Goal: Transaction & Acquisition: Purchase product/service

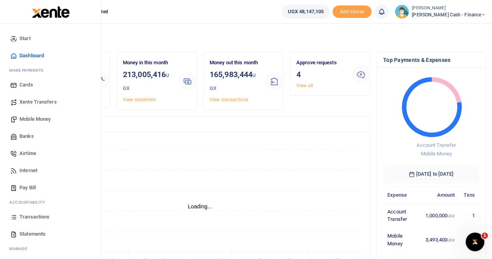
click at [28, 99] on span "Xente Transfers" at bounding box center [37, 102] width 37 height 8
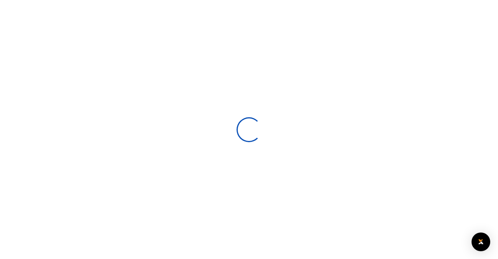
select select
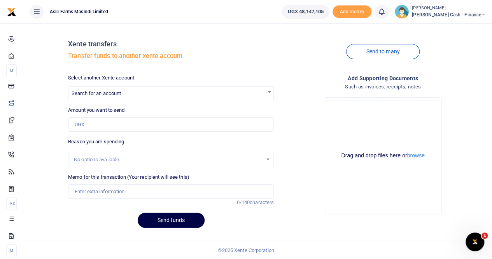
click at [123, 91] on span "Search for an account" at bounding box center [170, 93] width 205 height 12
type input "a"
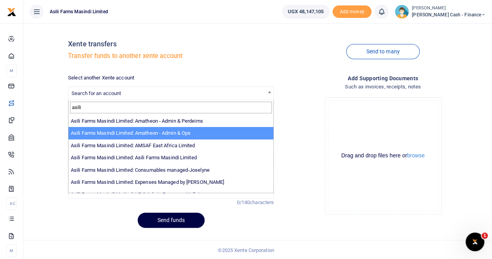
type input "asili"
select select "3989"
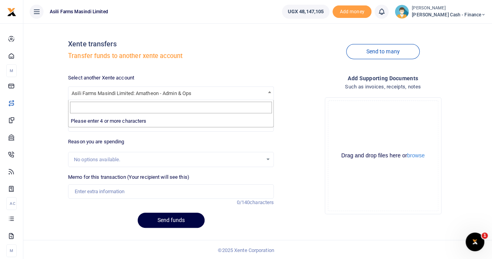
click at [238, 91] on span "Asili Farms Masindi Limited: Amatheon - Admin & Ops" at bounding box center [170, 93] width 205 height 12
click at [237, 91] on span "Asili Farms Masindi Limited: Amatheon - Admin & Ops" at bounding box center [170, 93] width 205 height 12
drag, startPoint x: 203, startPoint y: 92, endPoint x: 111, endPoint y: 97, distance: 92.4
click at [111, 97] on span "Asili Farms Masindi Limited: Amatheon - Admin & Ops" at bounding box center [170, 93] width 205 height 12
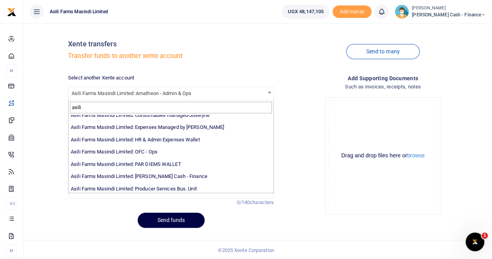
scroll to position [57, 0]
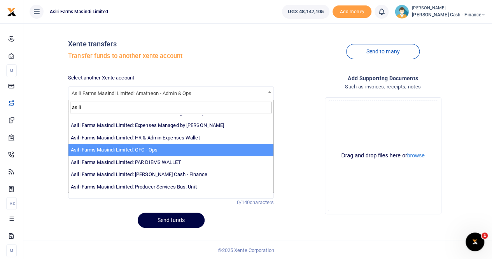
type input "asili"
select select "4038"
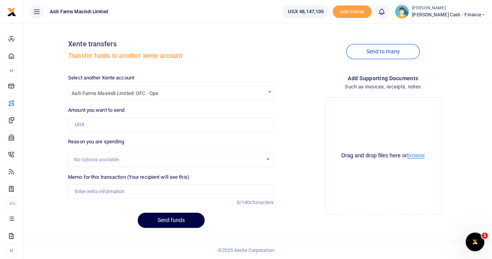
click at [414, 158] on button "browse" at bounding box center [416, 156] width 18 height 6
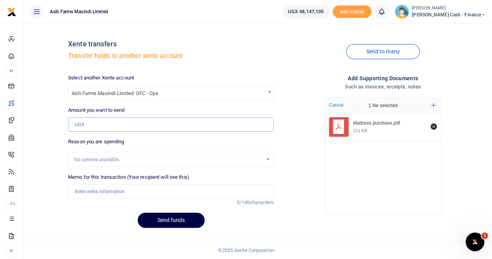
click at [85, 125] on input "Amount you want to send" at bounding box center [171, 124] width 206 height 15
paste input "1,200,000)"
type input "1,200,000)"
click at [84, 192] on input "Memo for this transaction (Your recipient will see this)" at bounding box center [171, 191] width 206 height 15
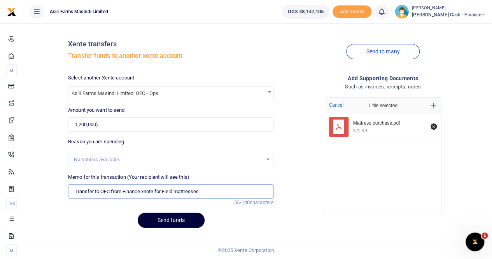
type input "Transfer to OFC from Finance xente for Field mattresses"
click at [169, 220] on button "Send funds" at bounding box center [171, 219] width 67 height 15
click at [121, 124] on input "1,200,000)" at bounding box center [171, 124] width 206 height 15
type input "1,200,000"
click at [162, 218] on button "Send funds" at bounding box center [171, 219] width 67 height 15
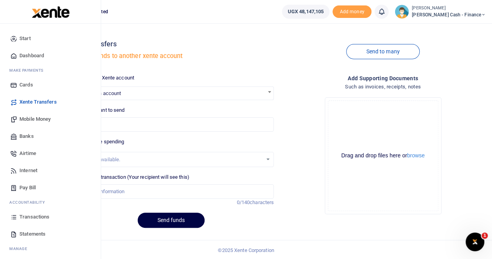
click at [29, 215] on span "Transactions" at bounding box center [34, 217] width 30 height 8
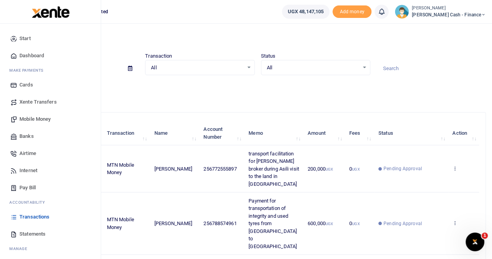
click at [32, 216] on span "Transactions" at bounding box center [34, 217] width 30 height 8
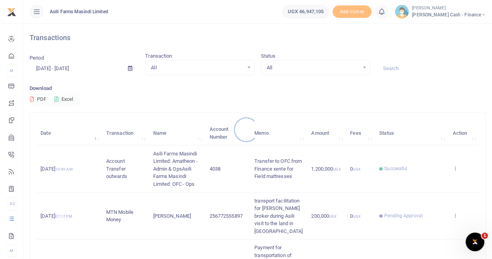
scroll to position [39, 0]
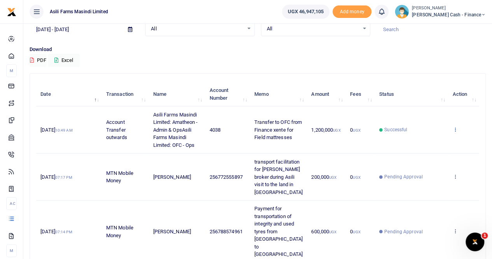
click at [456, 127] on icon at bounding box center [455, 128] width 5 height 5
click at [434, 138] on link "View details" at bounding box center [426, 142] width 61 height 11
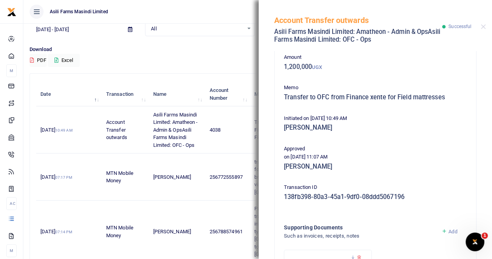
scroll to position [0, 0]
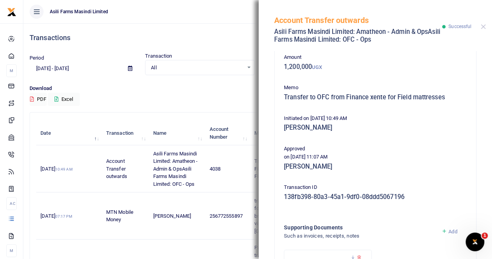
click at [485, 26] on div "Account Transfer outwards Asili Farms Masindi Limited: Amatheon - Admin & OpsAs…" at bounding box center [376, 25] width 234 height 51
click at [484, 25] on button "Close" at bounding box center [483, 26] width 5 height 5
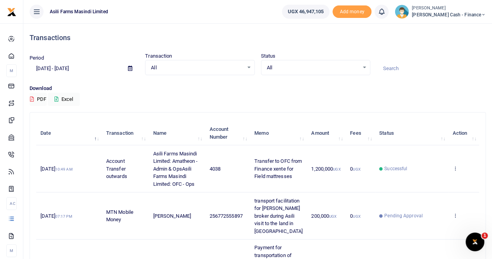
click at [467, 12] on span "[PERSON_NAME] Cash - Finance" at bounding box center [449, 14] width 74 height 7
click at [461, 28] on link "Switch accounts" at bounding box center [430, 28] width 61 height 11
